Goal: Find specific page/section: Find specific page/section

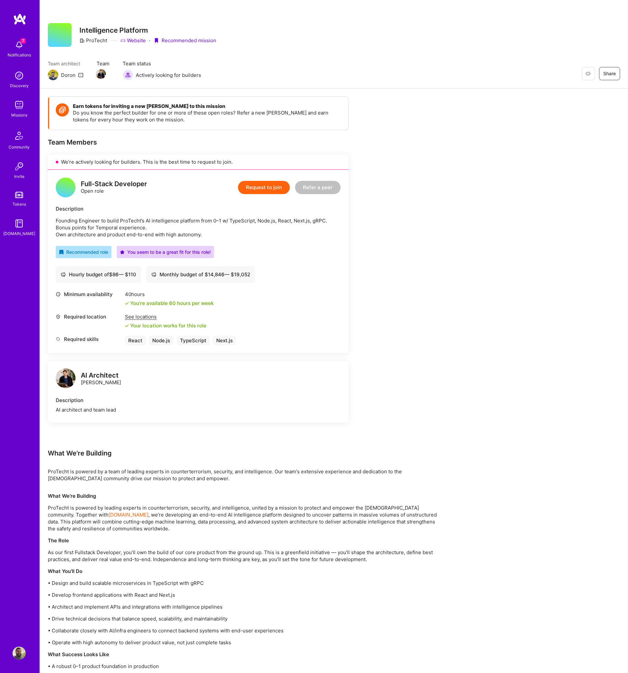
scroll to position [1, 0]
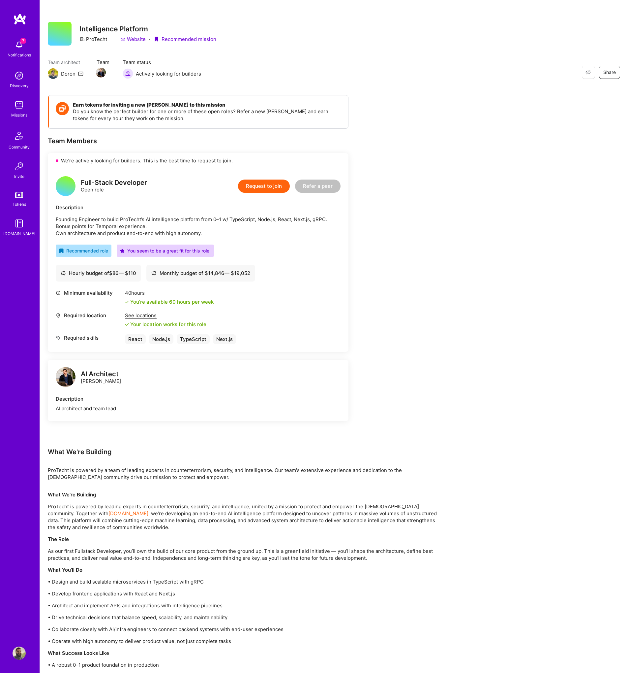
click at [13, 105] on img at bounding box center [19, 104] width 13 height 13
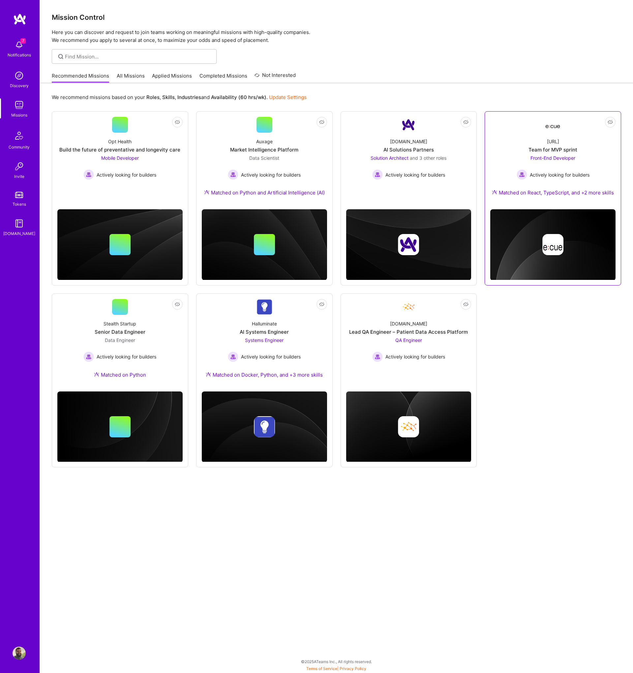
click at [552, 159] on span "Front-End Developer" at bounding box center [553, 158] width 45 height 6
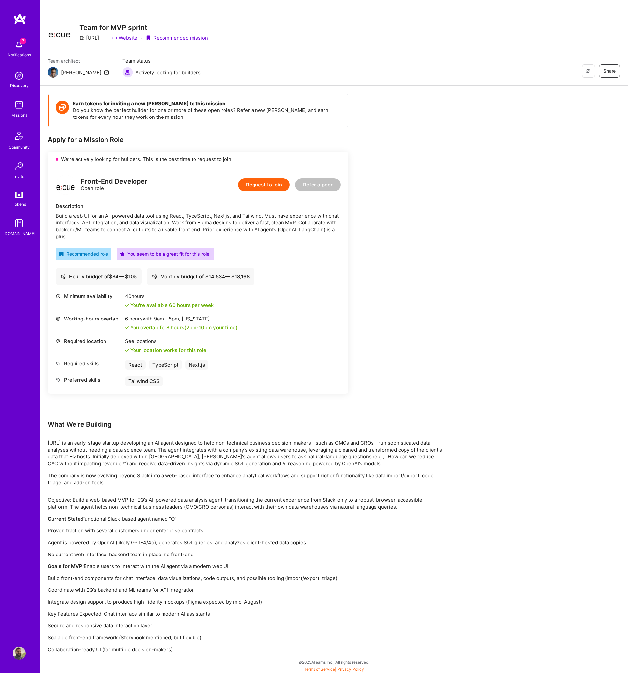
scroll to position [3, 0]
click at [418, 388] on div "Earn tokens for inviting a new [PERSON_NAME] to this mission Do you know the pe…" at bounding box center [246, 372] width 396 height 559
